Goal: Use online tool/utility: Utilize a website feature to perform a specific function

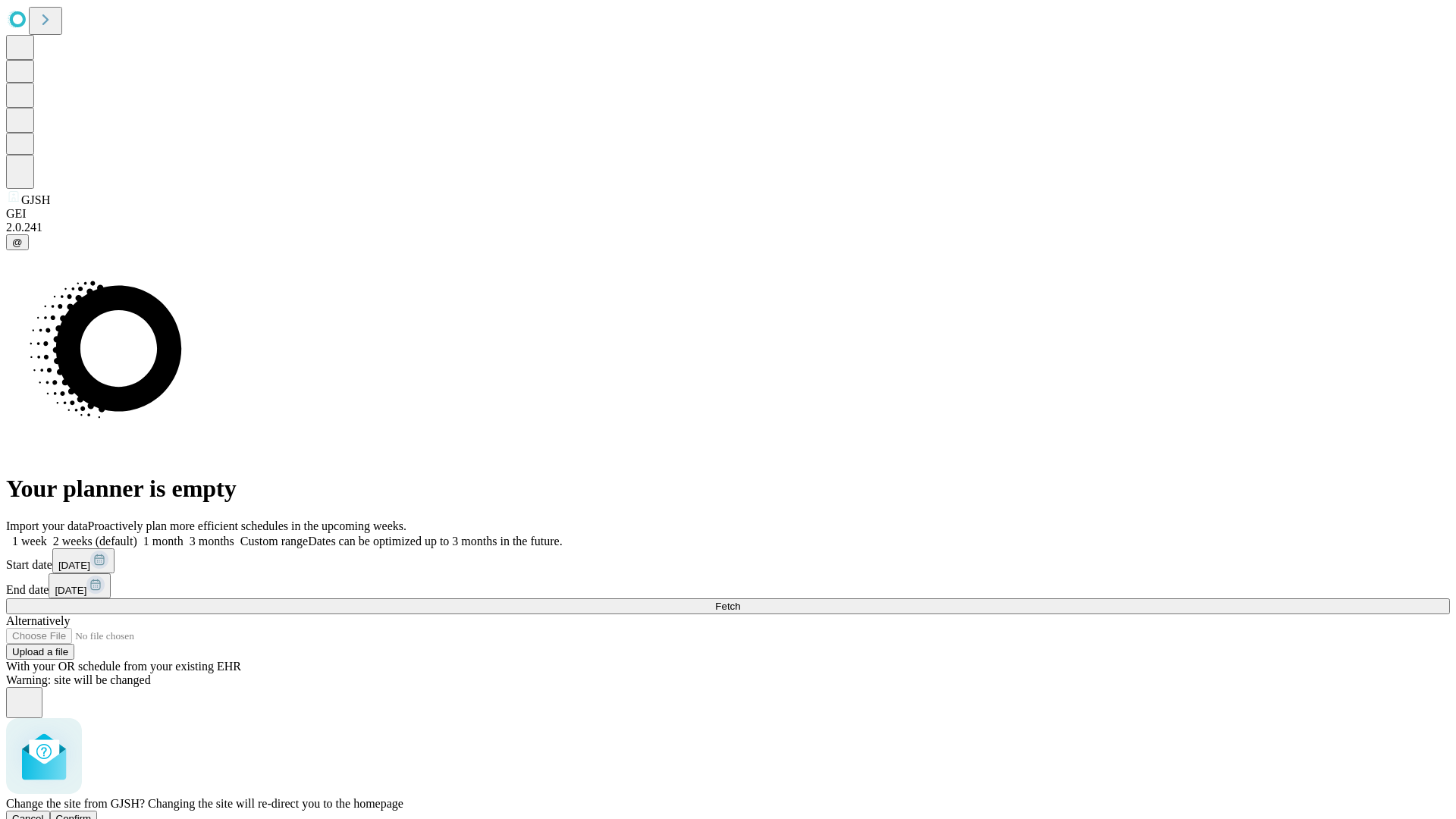
click at [92, 813] on span "Confirm" at bounding box center [73, 819] width 35 height 12
click at [137, 535] on label "2 weeks (default)" at bounding box center [92, 540] width 90 height 13
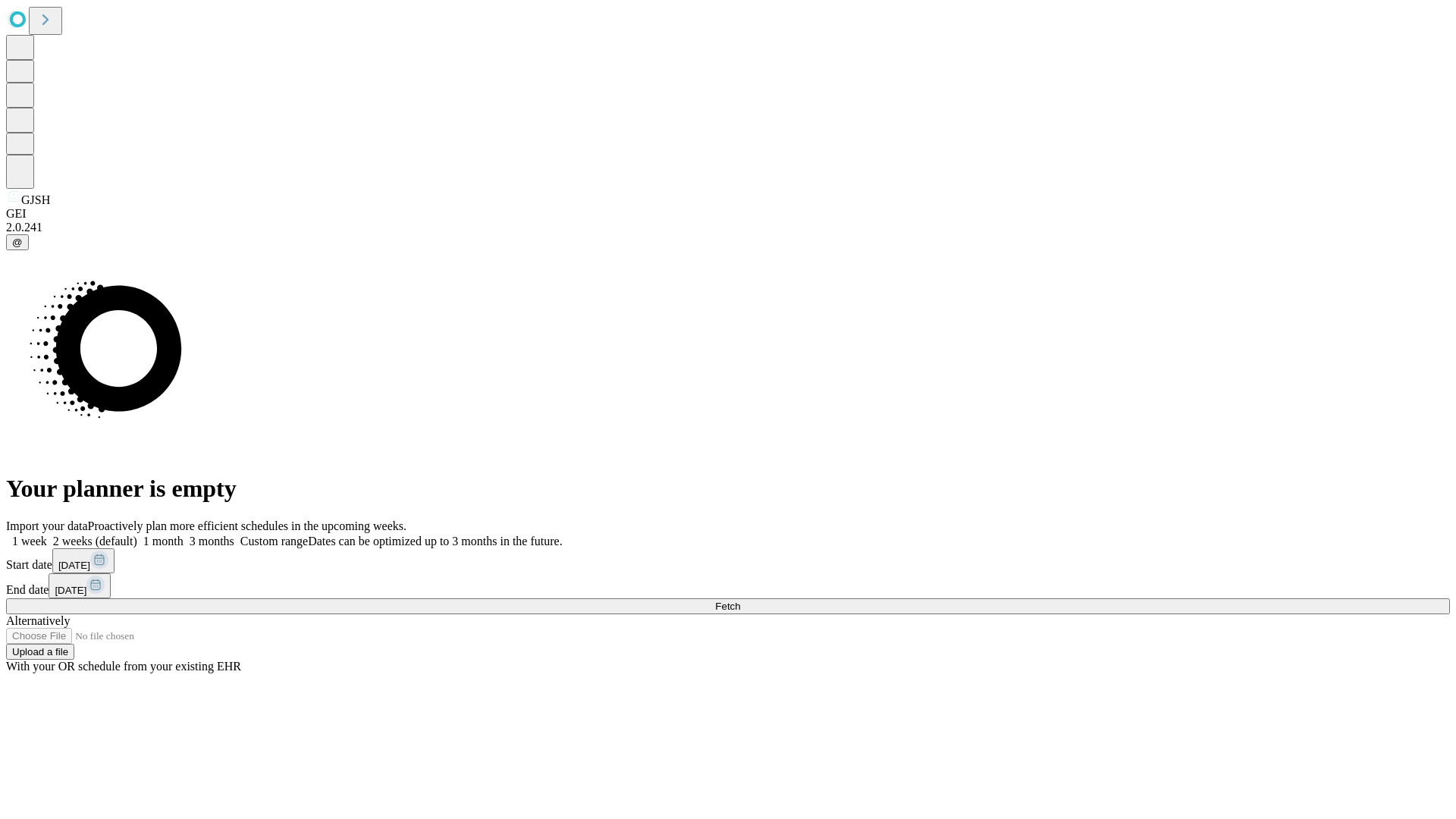
click at [740, 600] on span "Fetch" at bounding box center [728, 606] width 25 height 12
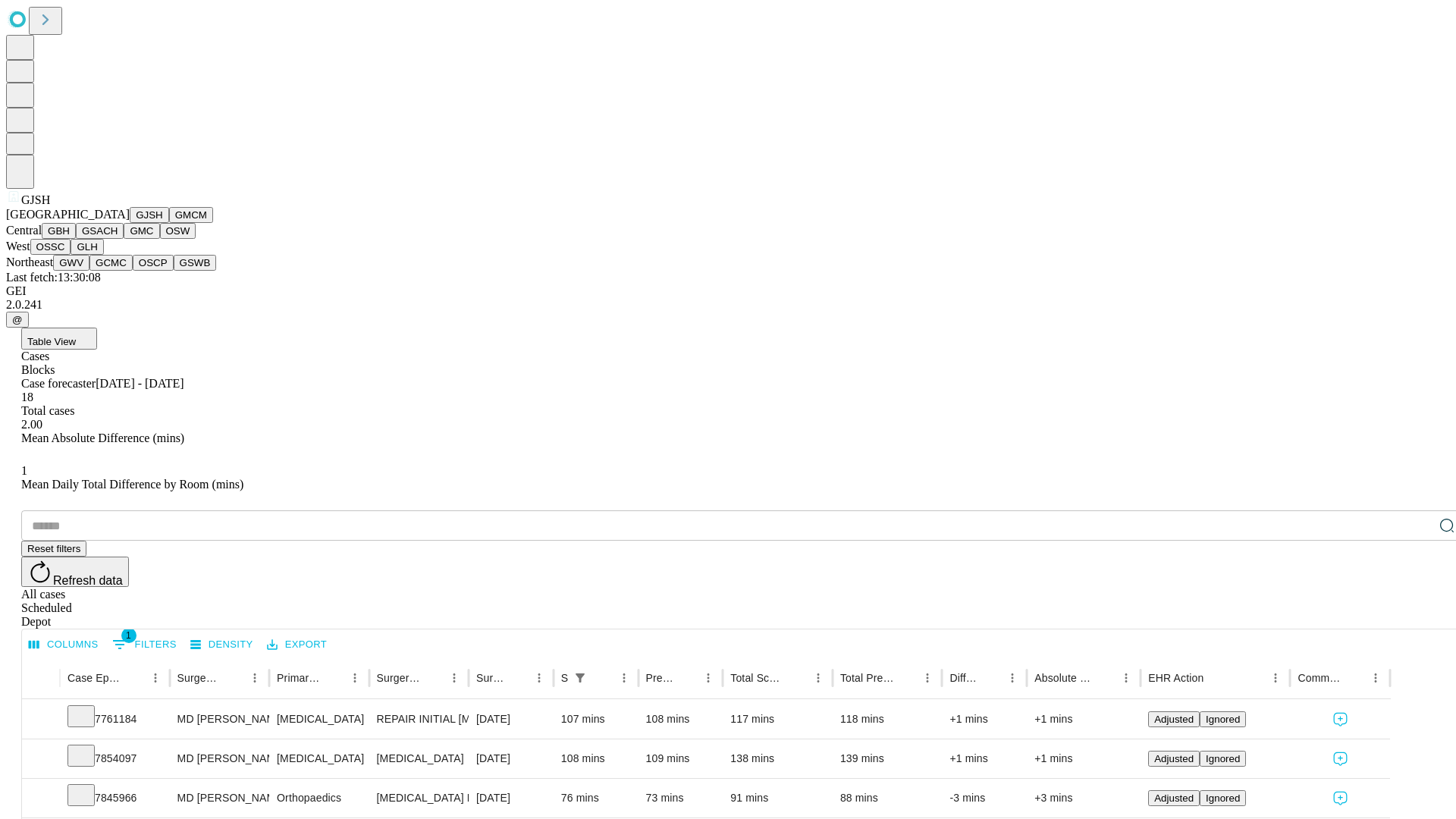
click at [169, 223] on button "GMCM" at bounding box center [191, 215] width 44 height 16
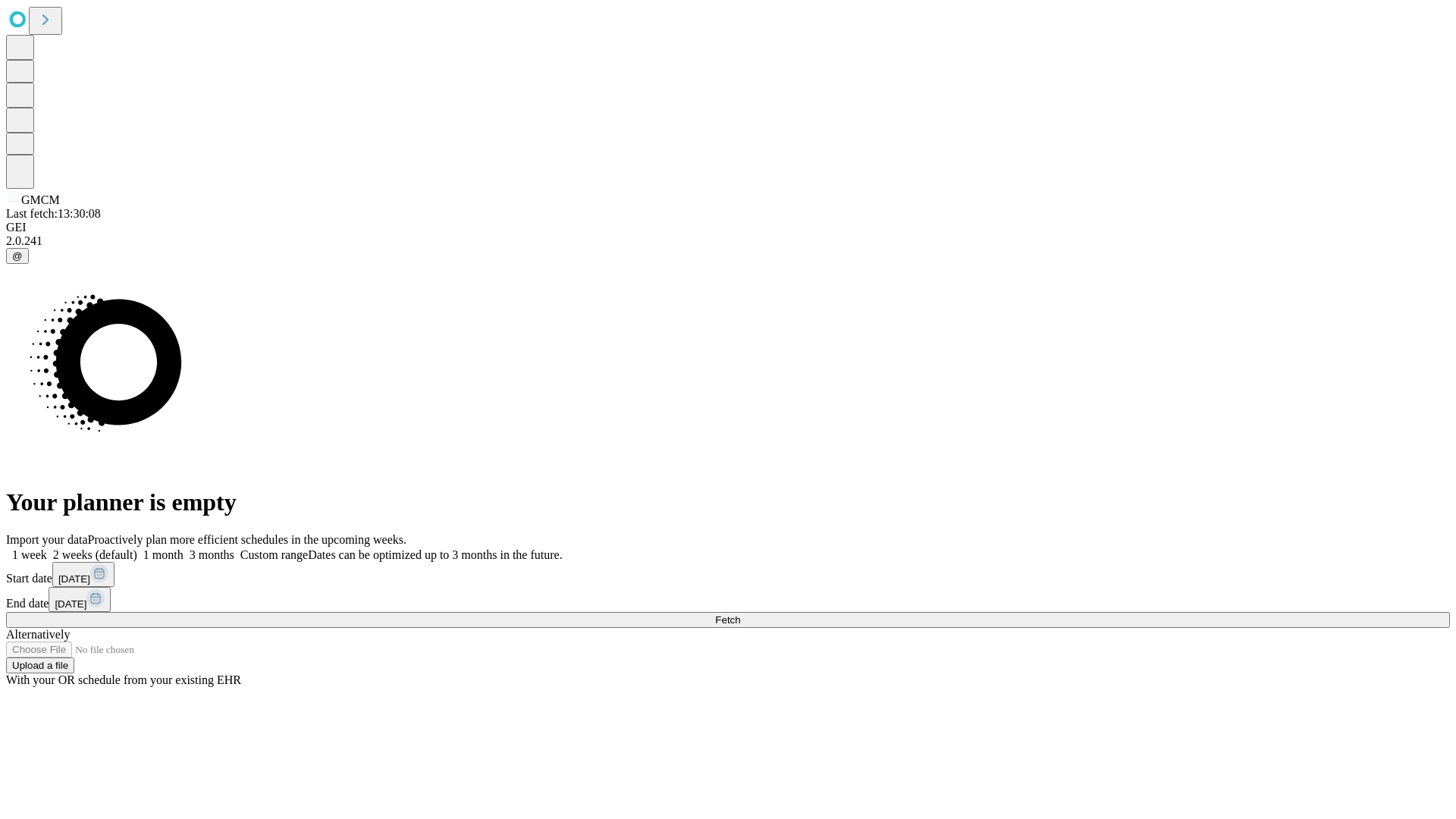
click at [137, 548] on label "2 weeks (default)" at bounding box center [92, 554] width 90 height 13
click at [740, 614] on span "Fetch" at bounding box center [728, 620] width 25 height 12
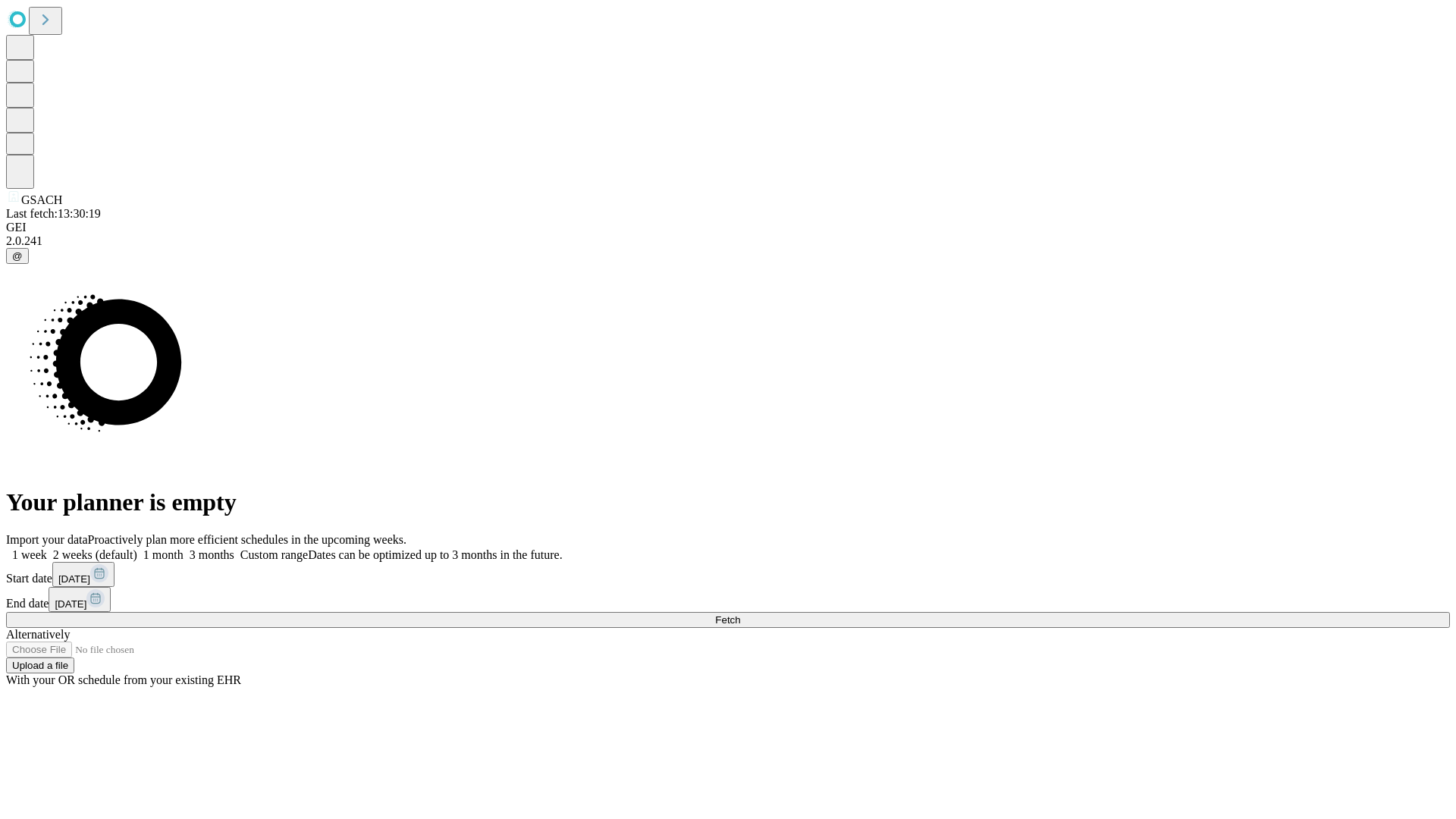
click at [137, 548] on label "2 weeks (default)" at bounding box center [92, 554] width 90 height 13
click at [740, 614] on span "Fetch" at bounding box center [728, 620] width 25 height 12
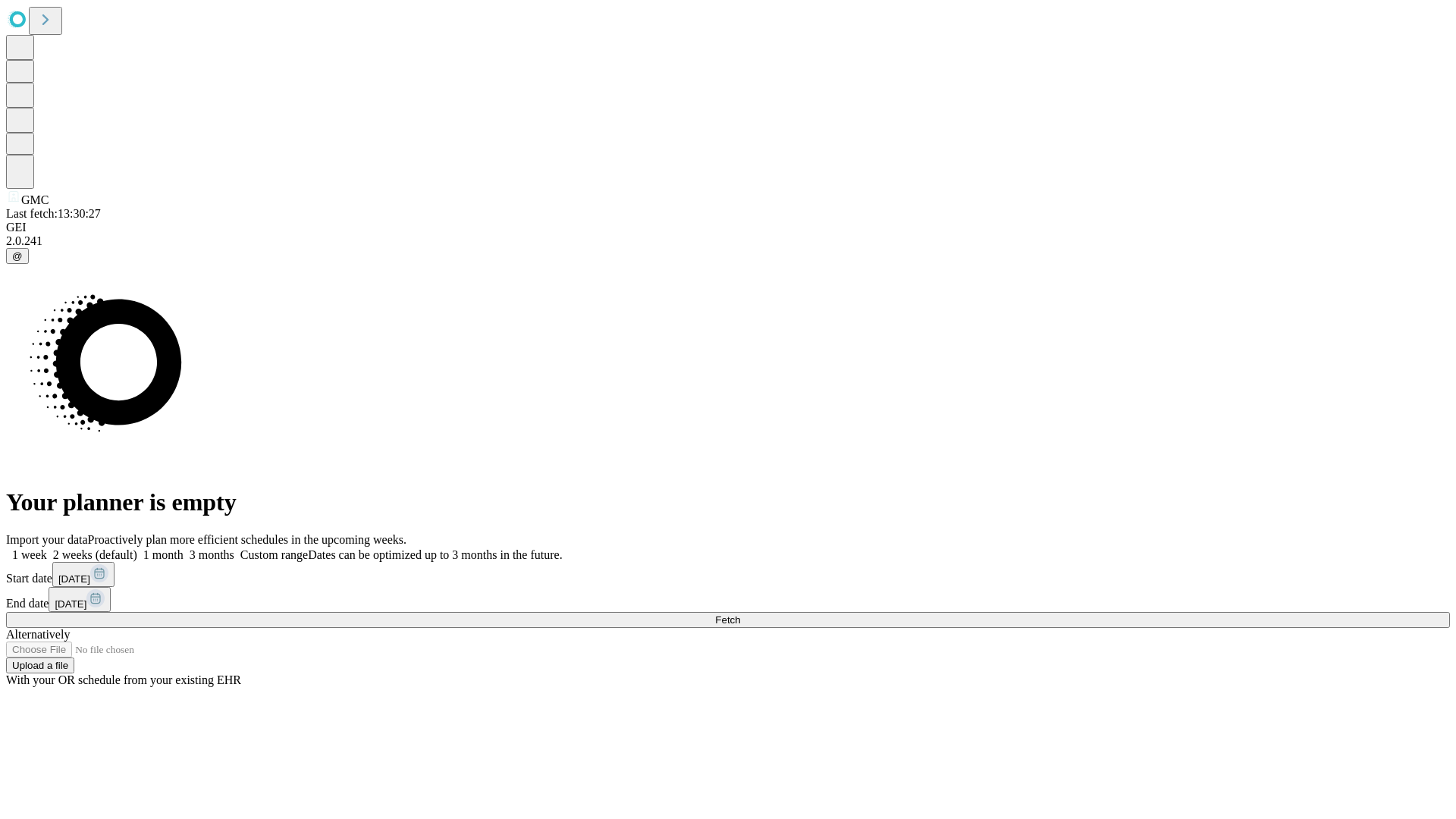
click at [137, 548] on label "2 weeks (default)" at bounding box center [92, 554] width 90 height 13
click at [740, 614] on span "Fetch" at bounding box center [728, 620] width 25 height 12
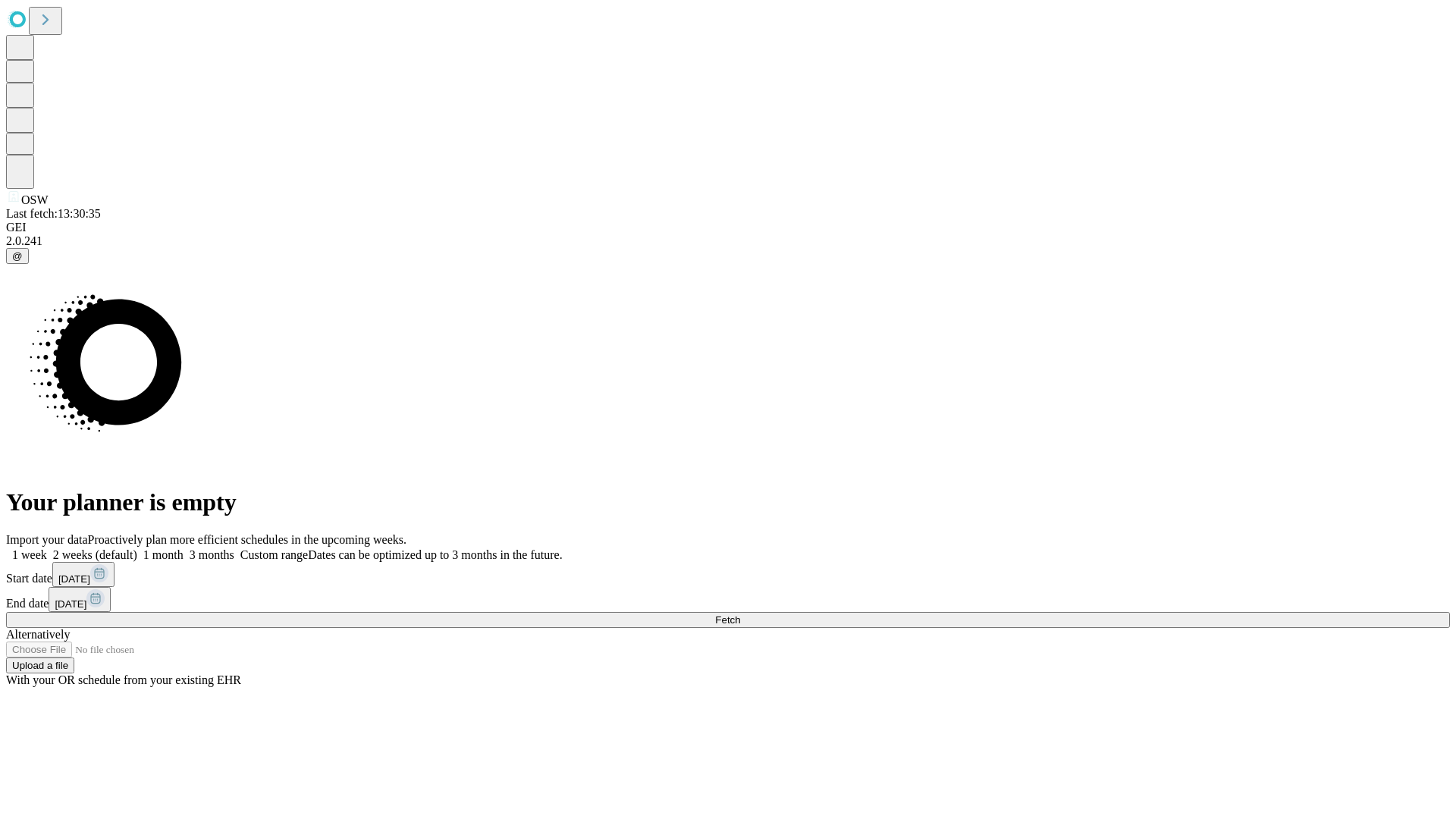
click at [740, 614] on span "Fetch" at bounding box center [728, 620] width 25 height 12
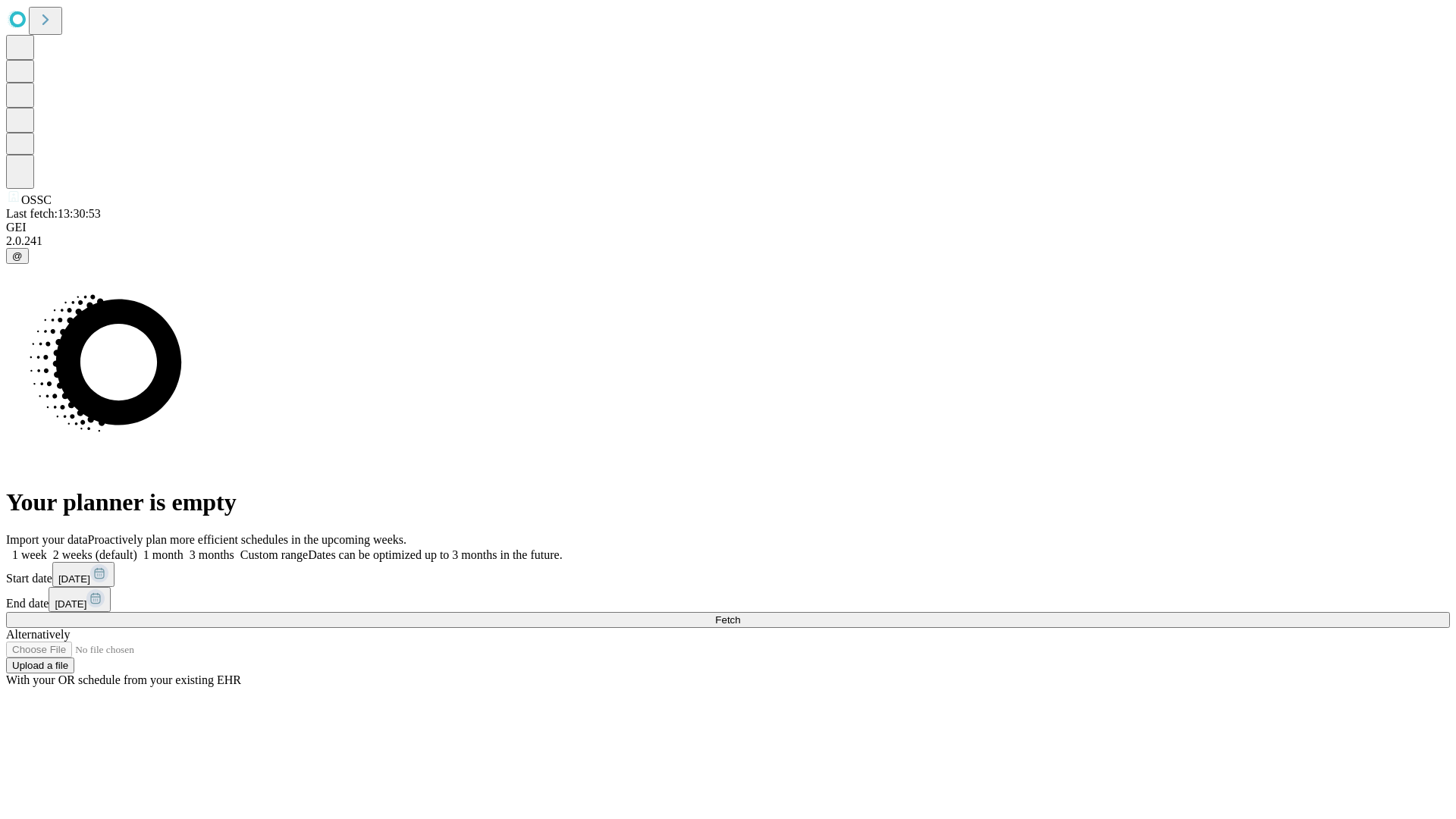
click at [137, 548] on label "2 weeks (default)" at bounding box center [92, 554] width 90 height 13
click at [740, 614] on span "Fetch" at bounding box center [728, 620] width 25 height 12
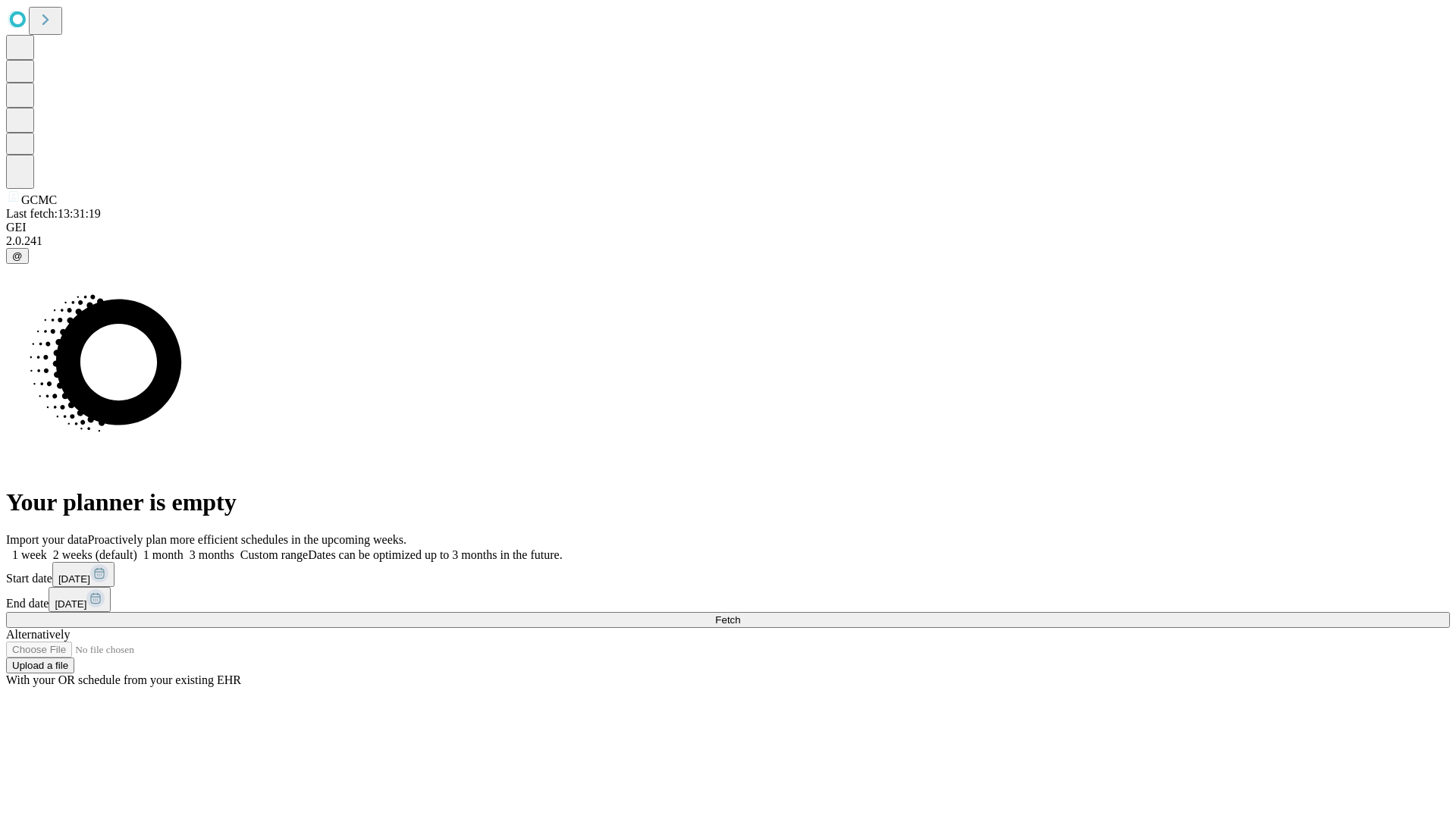
click at [740, 614] on span "Fetch" at bounding box center [728, 620] width 25 height 12
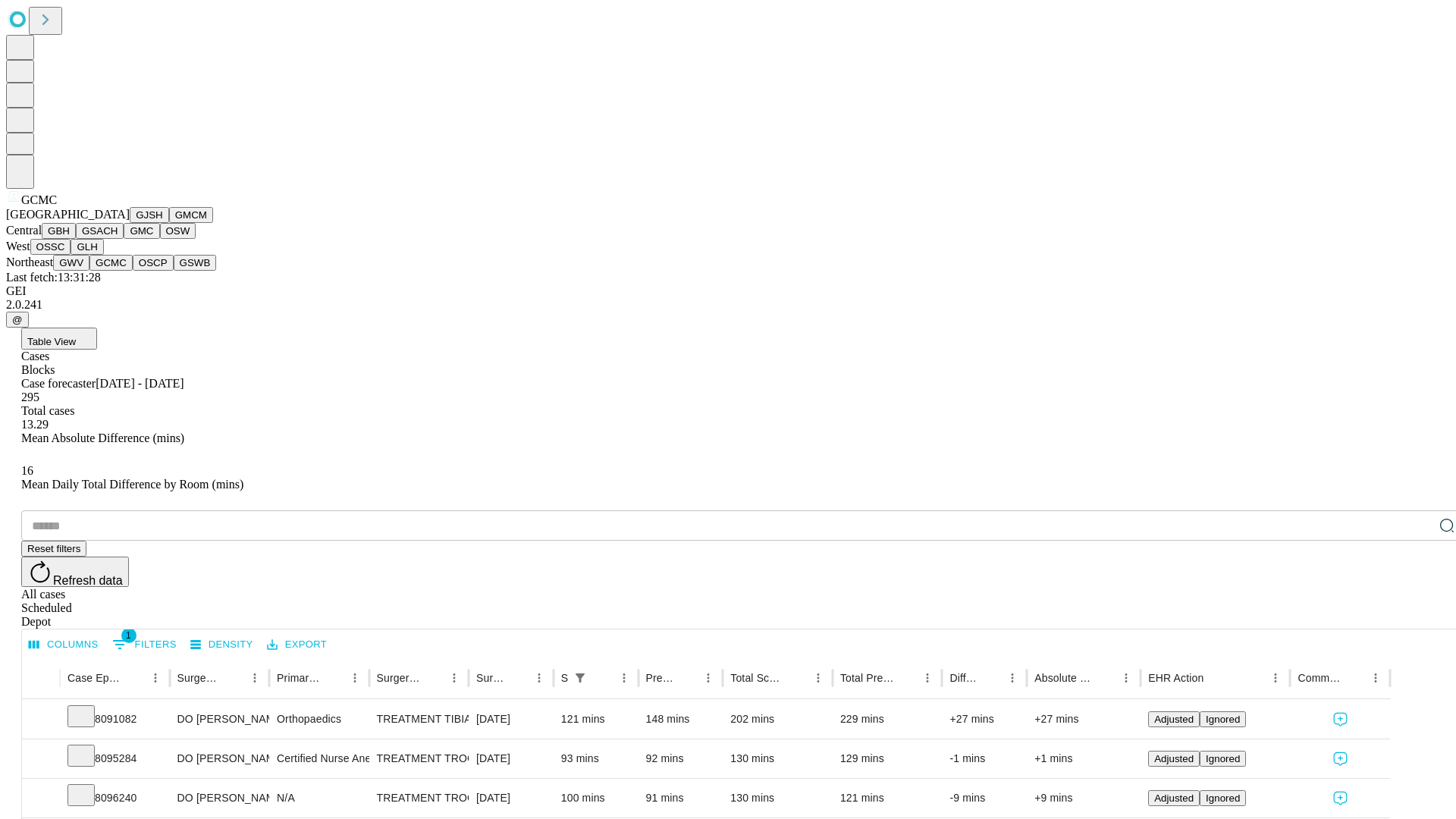
click at [133, 271] on button "OSCP" at bounding box center [153, 263] width 41 height 16
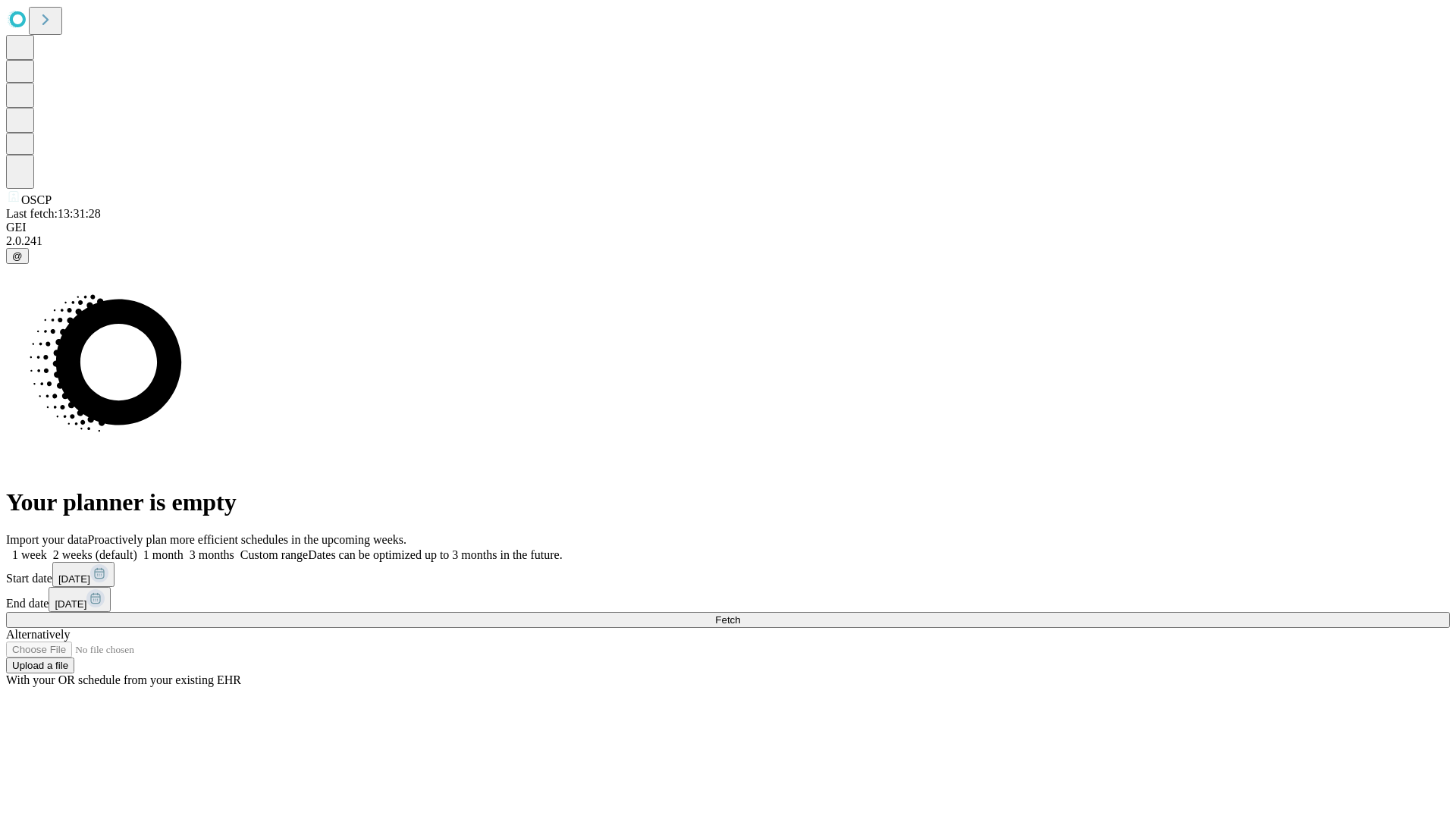
click at [137, 548] on label "2 weeks (default)" at bounding box center [92, 554] width 90 height 13
click at [740, 614] on span "Fetch" at bounding box center [728, 620] width 25 height 12
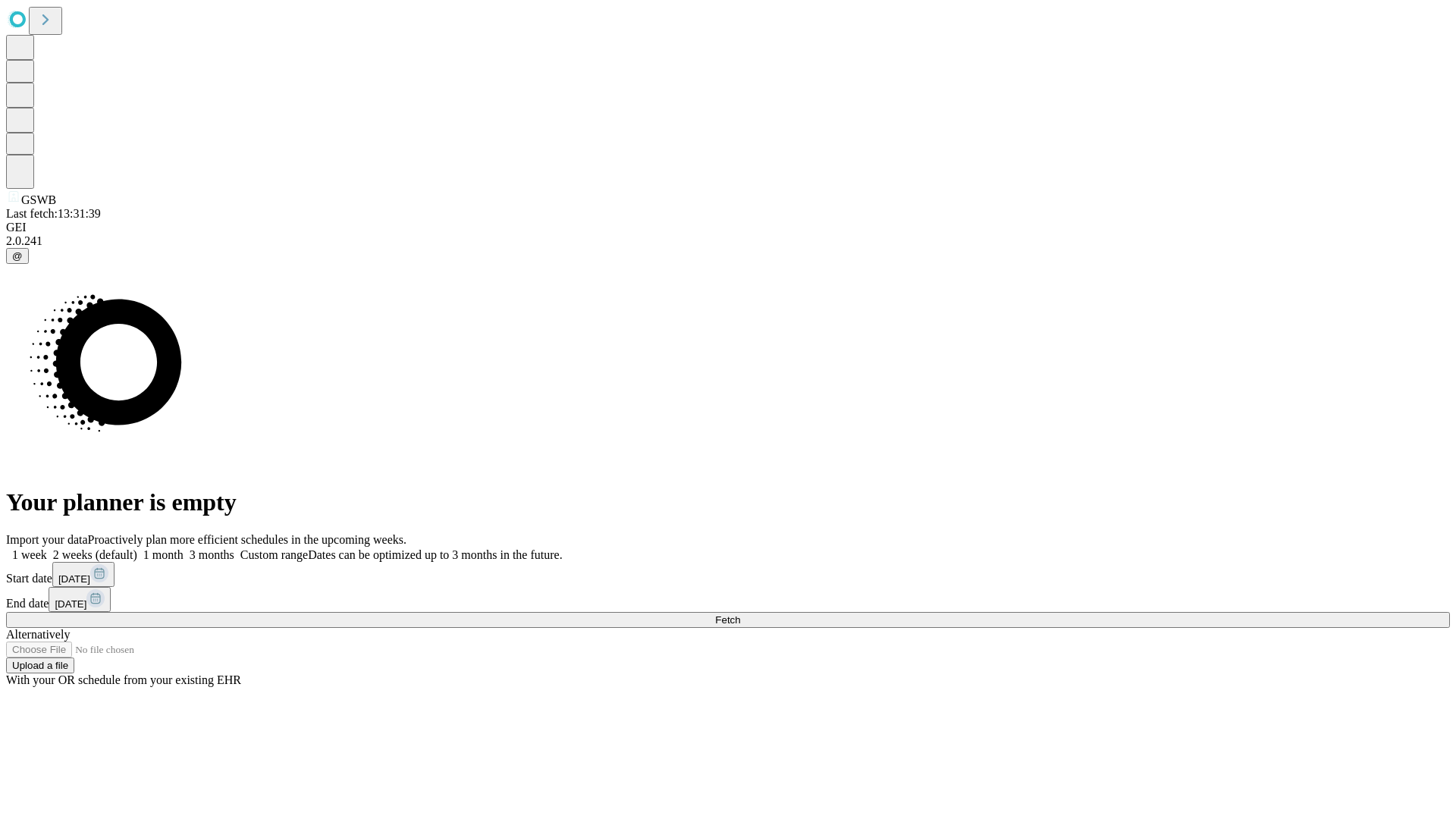
click at [137, 548] on label "2 weeks (default)" at bounding box center [92, 554] width 90 height 13
click at [740, 614] on span "Fetch" at bounding box center [728, 620] width 25 height 12
